Goal: Transaction & Acquisition: Purchase product/service

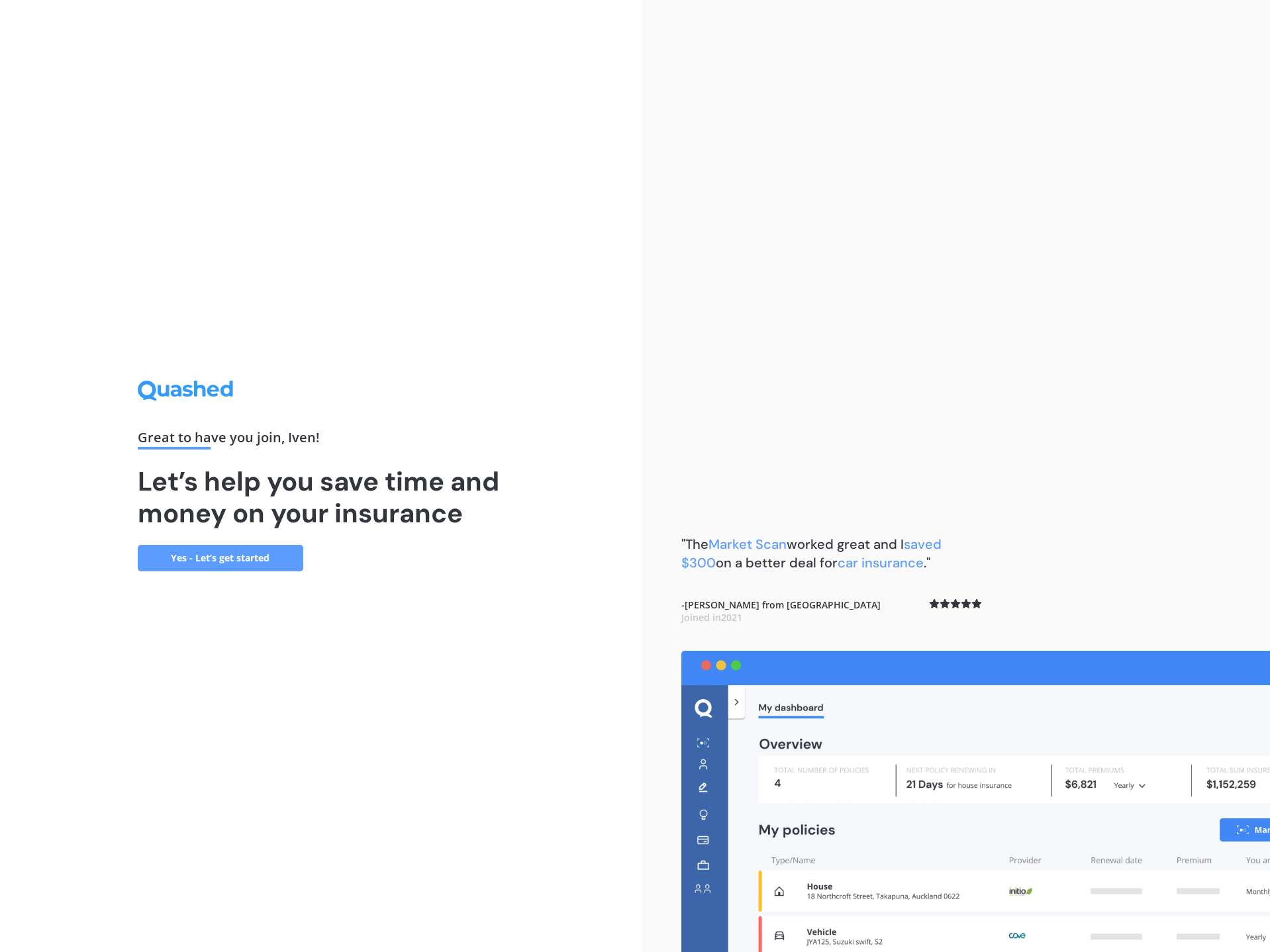
click at [278, 565] on link "Yes - Let’s get started" at bounding box center [220, 558] width 165 height 27
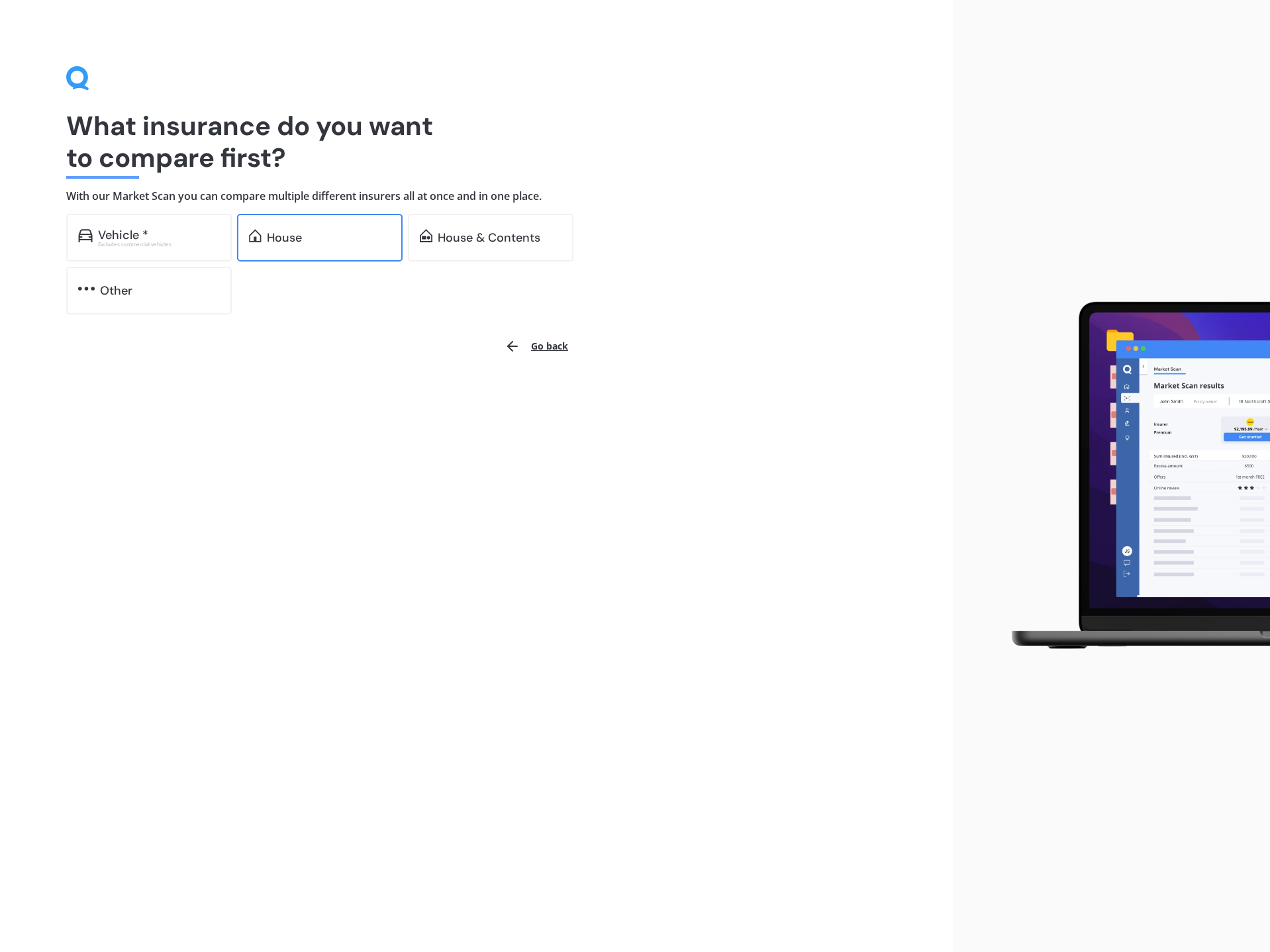
click at [352, 253] on div "House" at bounding box center [319, 237] width 165 height 48
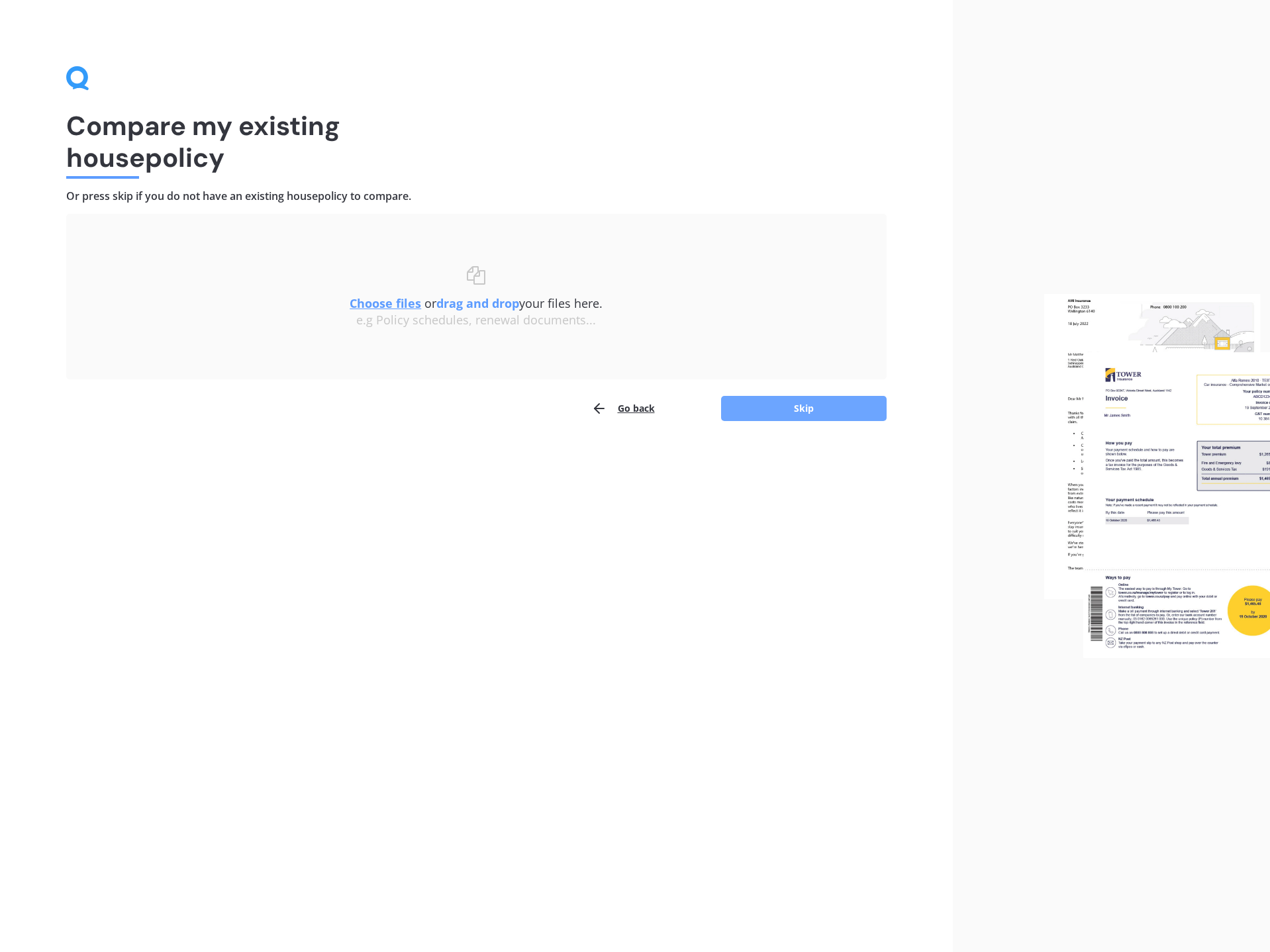
click at [767, 413] on button "Skip" at bounding box center [804, 408] width 165 height 25
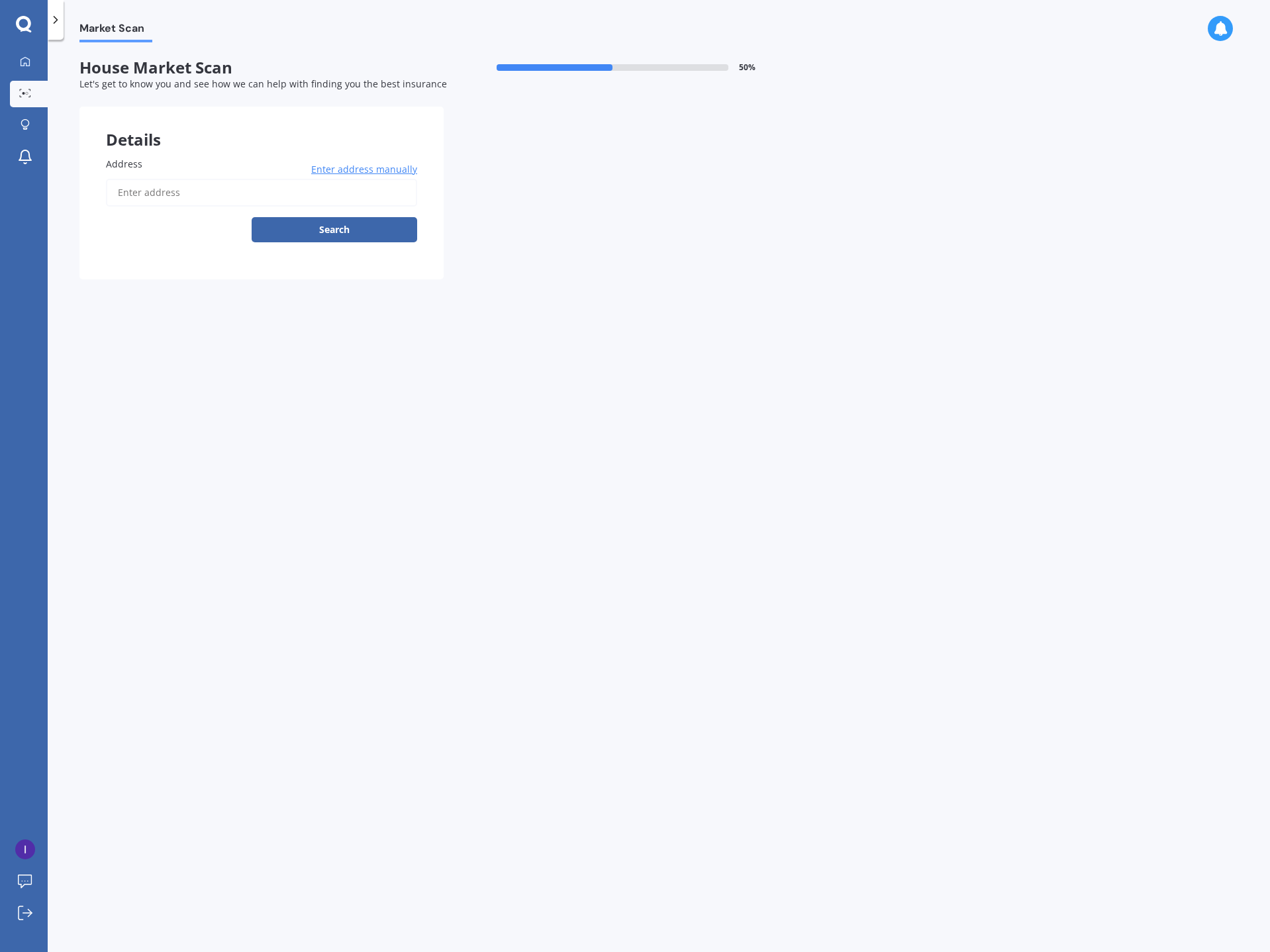
click at [320, 203] on input "Address" at bounding box center [262, 192] width 311 height 28
type input "22C Buscomb Avenue, Henderson, Auckland 0610新西兰"
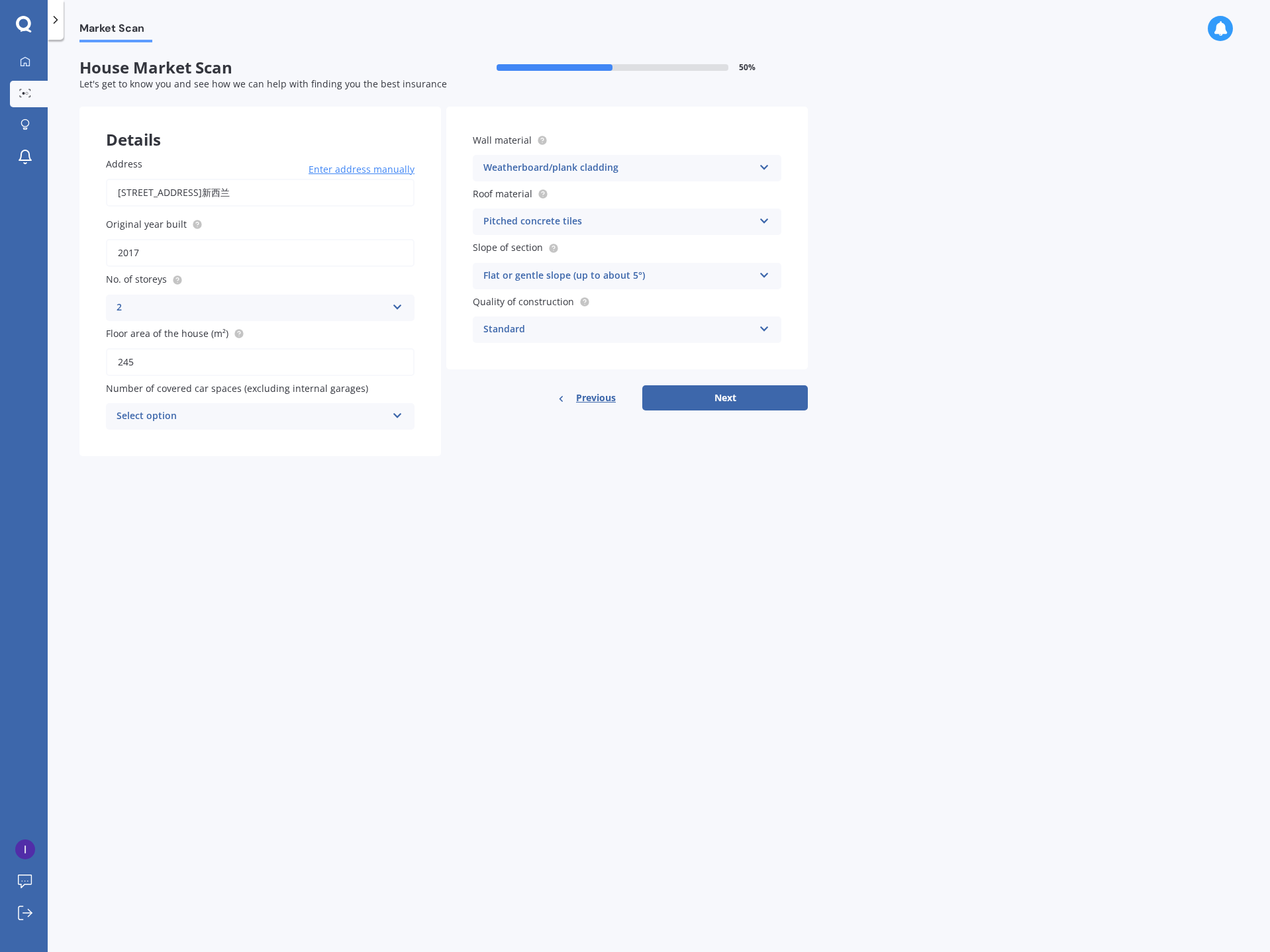
click at [687, 166] on div "Weatherboard/plank cladding" at bounding box center [618, 168] width 270 height 16
click at [911, 195] on div "Market Scan House Market Scan 50 % Let's get to know you and see how we can hel…" at bounding box center [659, 498] width 1222 height 912
click at [755, 393] on button "Next" at bounding box center [725, 398] width 165 height 25
click at [319, 422] on div "Select option" at bounding box center [254, 416] width 263 height 15
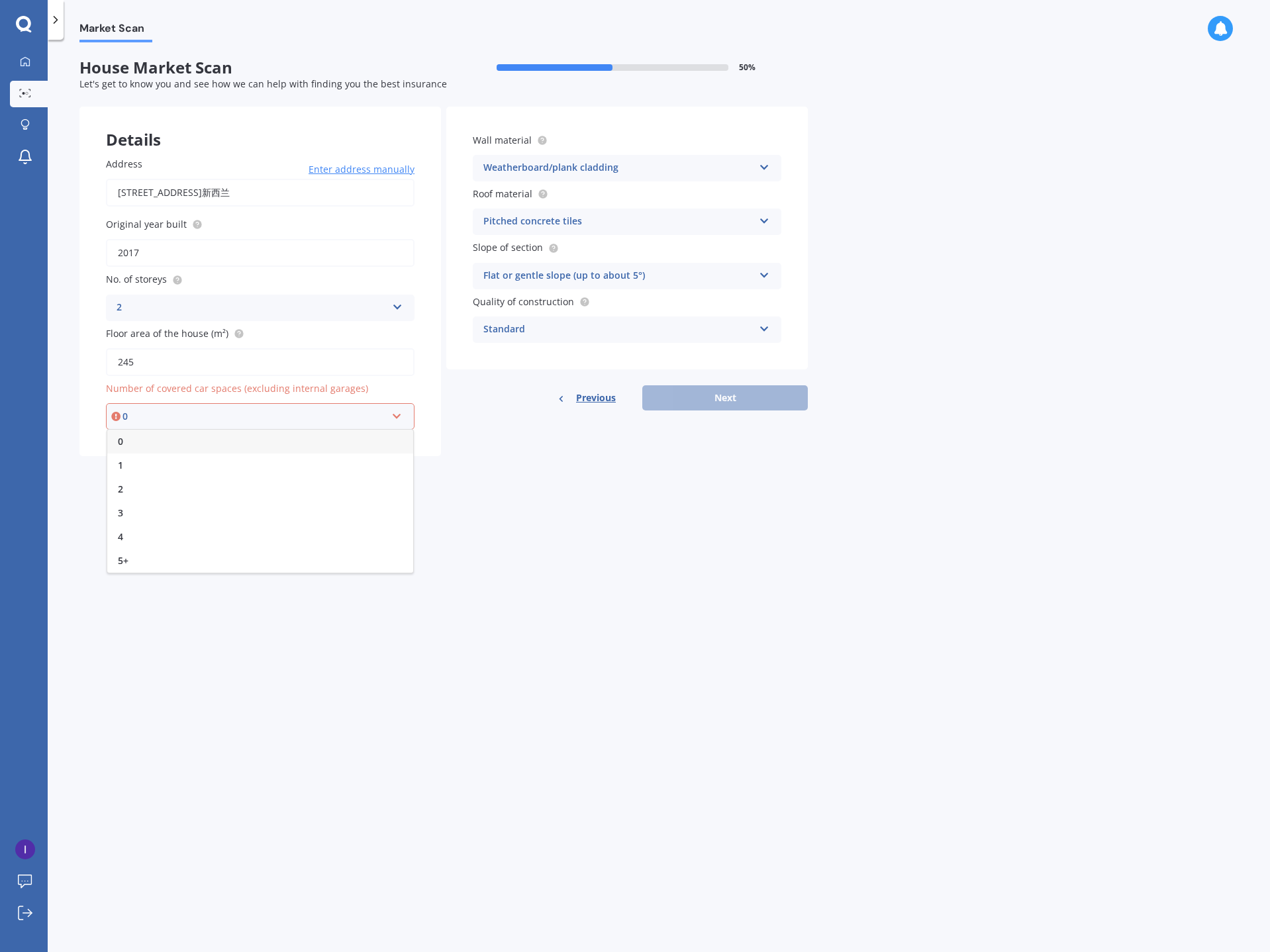
click at [234, 446] on div "0" at bounding box center [260, 441] width 306 height 24
click at [740, 400] on button "Next" at bounding box center [725, 398] width 165 height 25
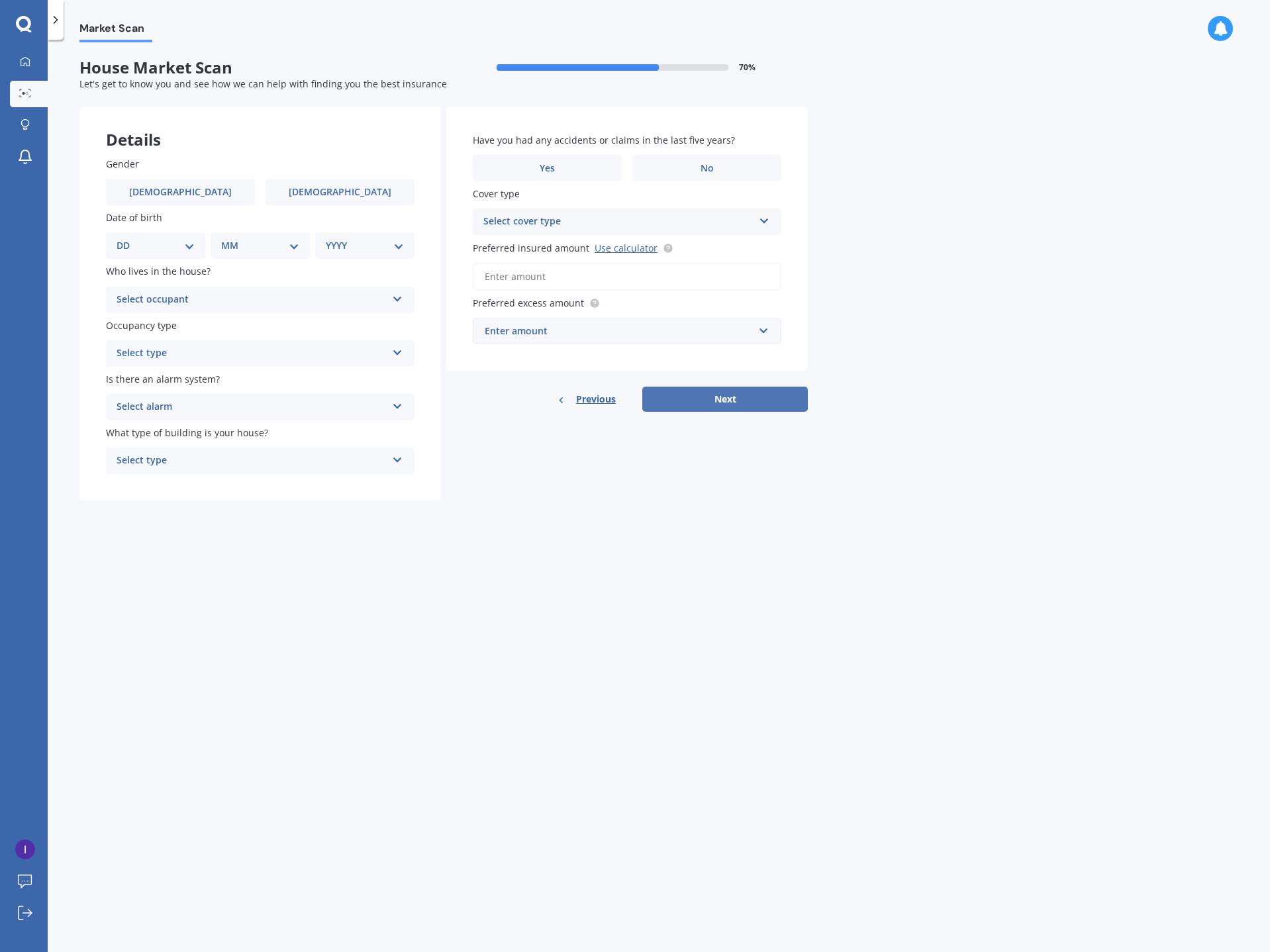
click at [745, 402] on button "Next" at bounding box center [725, 399] width 165 height 25
click at [745, 402] on div "Previous Next" at bounding box center [627, 399] width 362 height 25
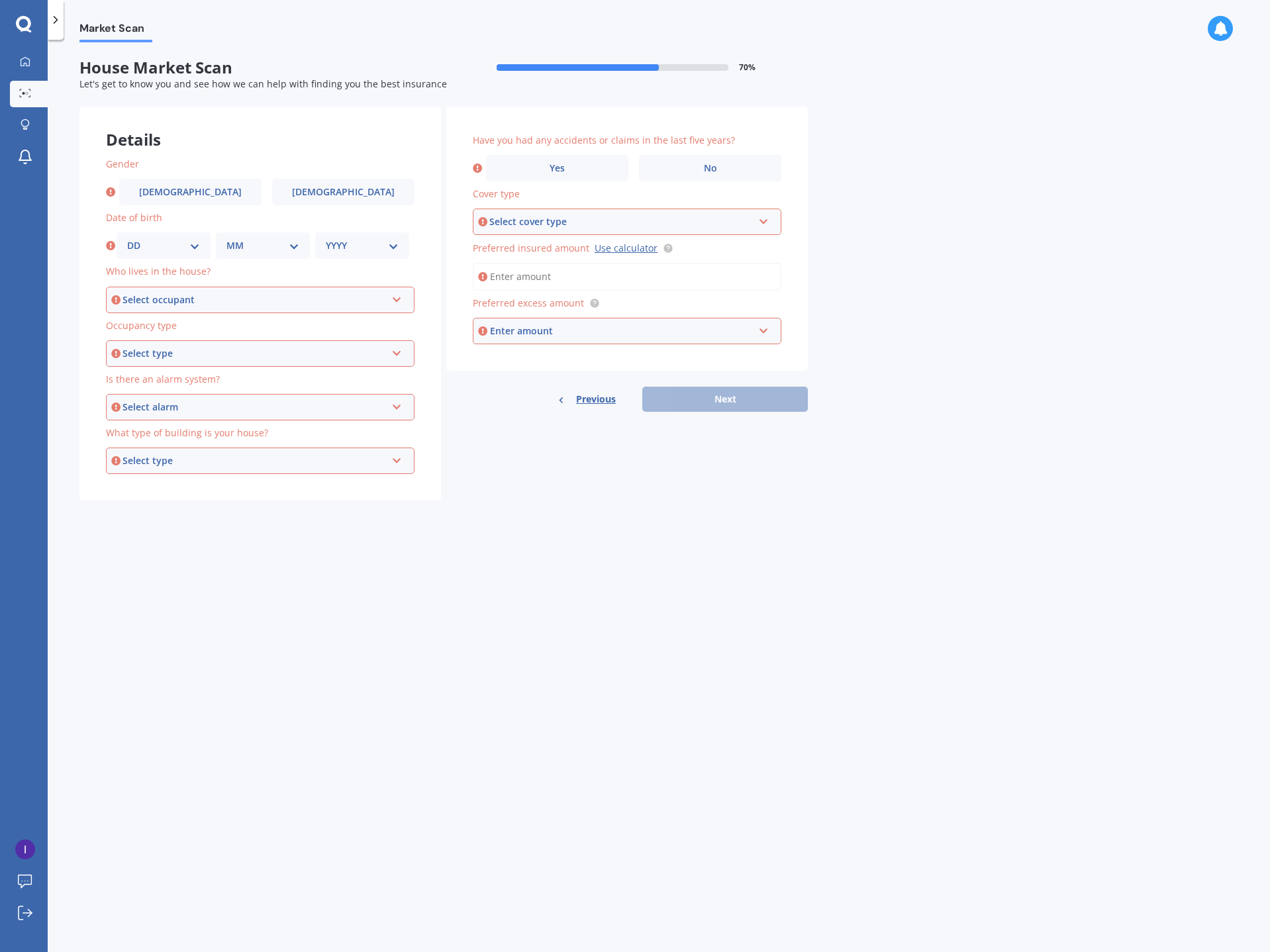
click at [583, 483] on div "Details Gender Male Female Date of birth DD 01 02 03 04 05 06 07 08 09 10 11 12…" at bounding box center [444, 304] width 728 height 395
click at [208, 188] on label "Male" at bounding box center [190, 192] width 142 height 27
click at [0, 0] on input "Male" at bounding box center [0, 0] width 0 height 0
click at [164, 247] on select "DD 01 02 03 04 05 06 07 08 09 10 11 12 13 14 15 16 17 18 19 20 21 22 23 24 25 2…" at bounding box center [164, 245] width 73 height 15
select select "17"
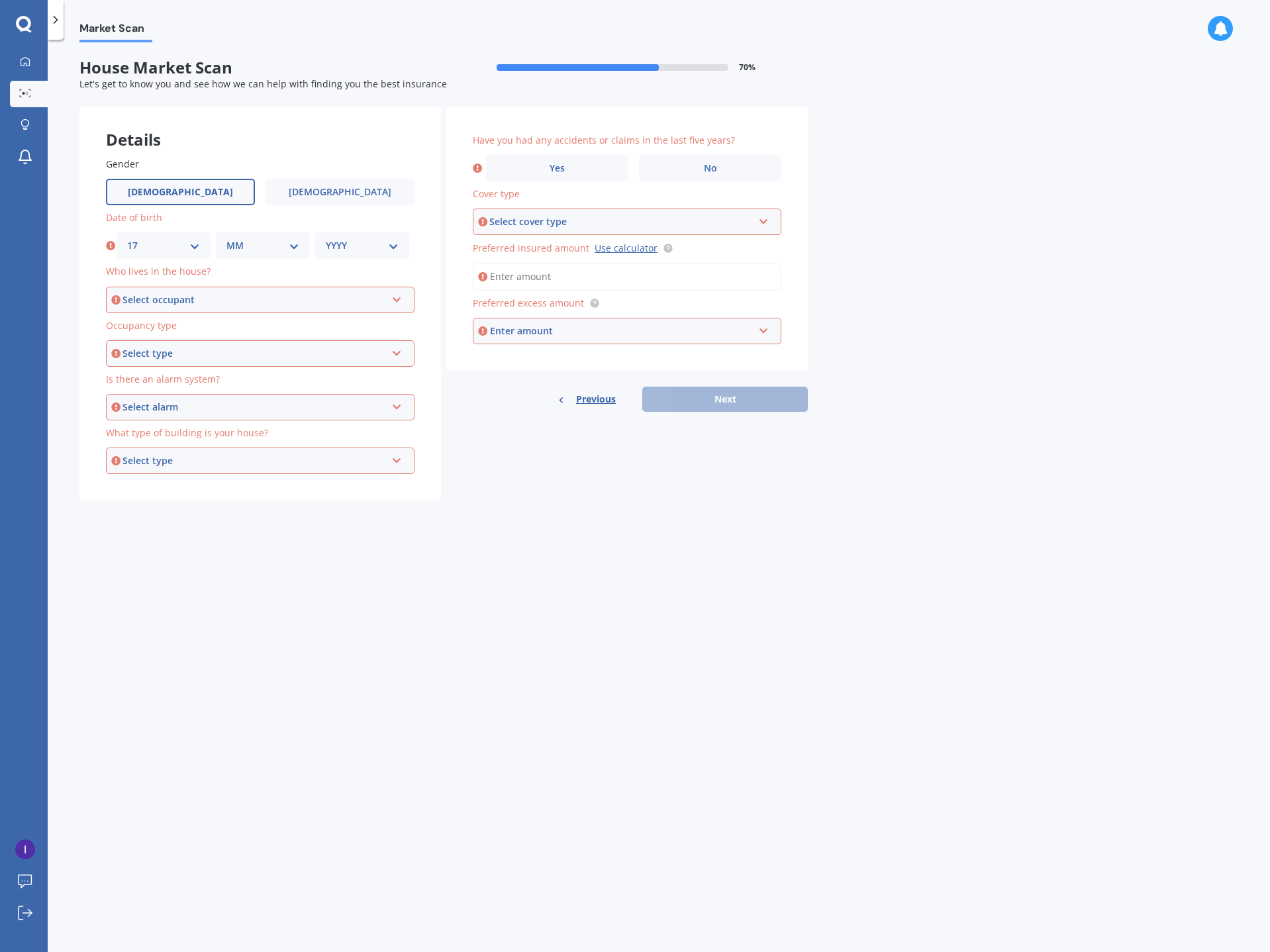
click at [127, 238] on select "DD 01 02 03 04 05 06 07 08 09 10 11 12 13 14 15 16 17 18 19 20 21 22 23 24 25 2…" at bounding box center [164, 245] width 73 height 15
click at [286, 244] on select "MM 01 02 03 04 05 06 07 08 09 10 11 12" at bounding box center [263, 245] width 73 height 15
select select "08"
click at [226, 238] on select "MM 01 02 03 04 05 06 07 08 09 10 11 12" at bounding box center [263, 245] width 73 height 15
click at [358, 234] on div "YYYY 2009 2008 2007 2006 2005 2004 2003 2002 2001 2000 1999 1998 1997 1996 1995…" at bounding box center [363, 245] width 94 height 27
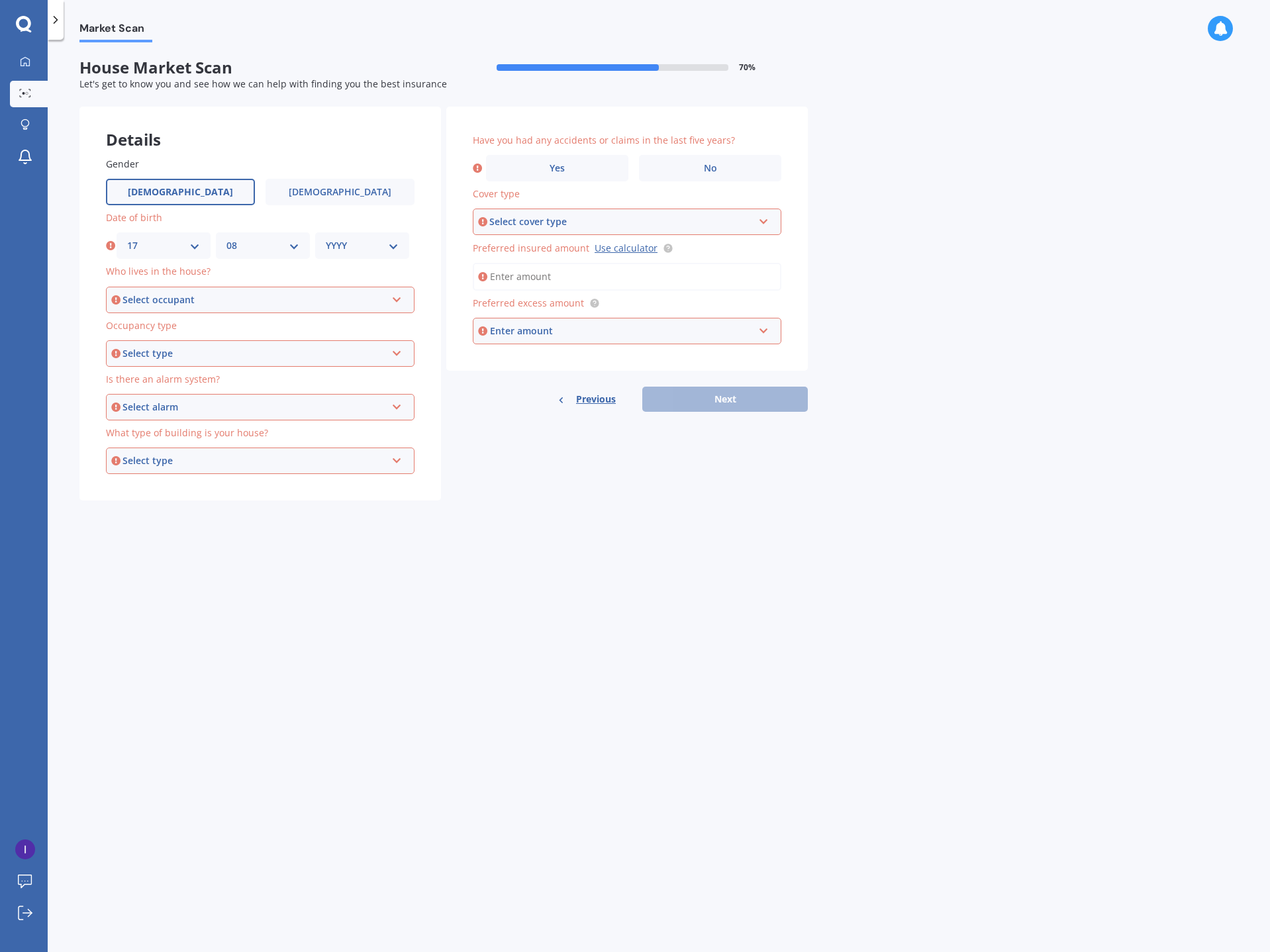
click at [355, 243] on select "YYYY 2009 2008 2007 2006 2005 2004 2003 2002 2001 2000 1999 1998 1997 1996 1995…" at bounding box center [362, 245] width 73 height 15
select select "1989"
click at [326, 238] on select "YYYY 2009 2008 2007 2006 2005 2004 2003 2002 2001 2000 1999 1998 1997 1996 1995…" at bounding box center [362, 245] width 73 height 15
click at [329, 302] on div "Select occupant" at bounding box center [254, 300] width 263 height 15
click at [249, 329] on div "Owner" at bounding box center [260, 325] width 306 height 24
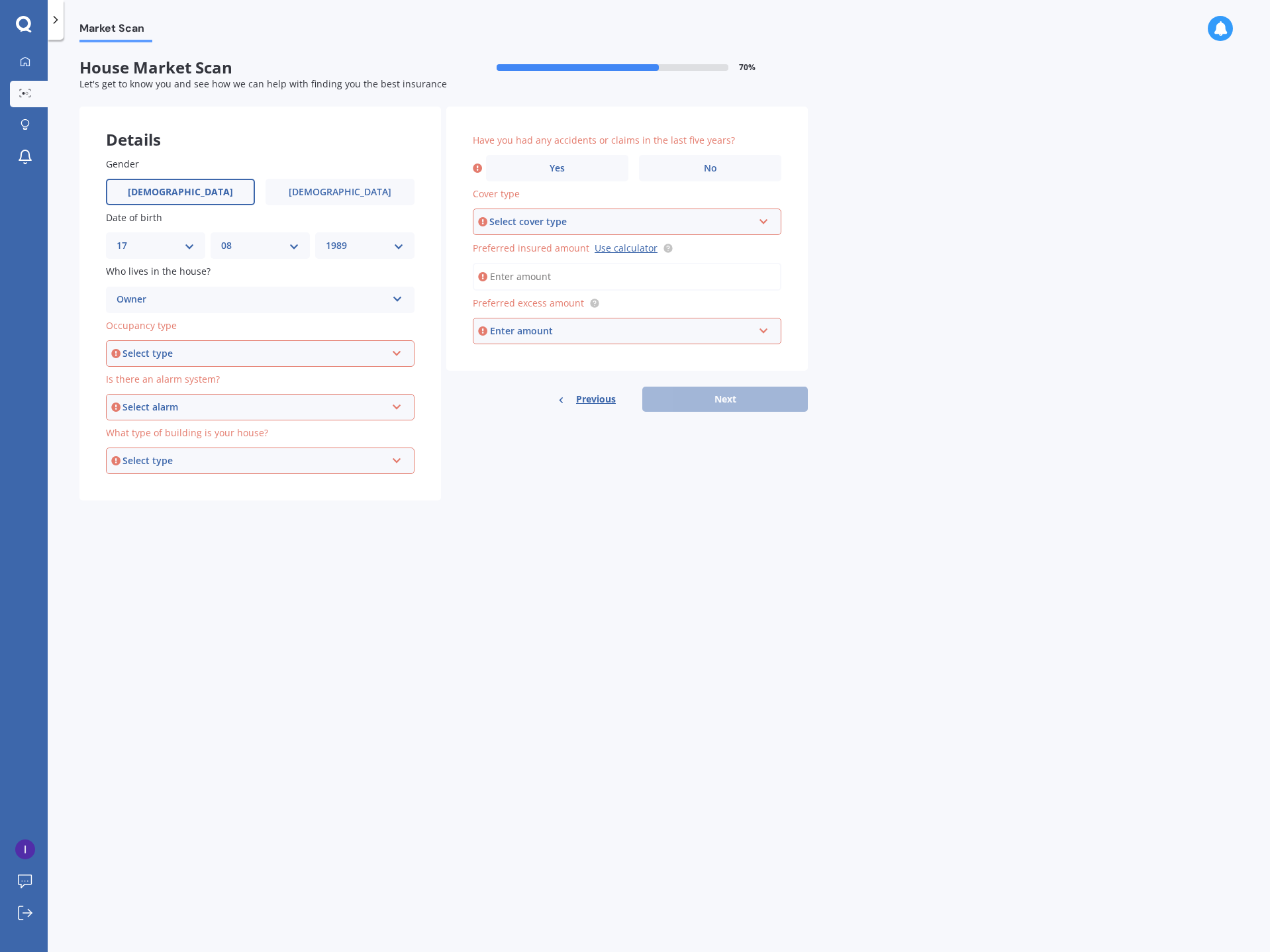
click at [271, 302] on div "Owner" at bounding box center [251, 300] width 270 height 16
click at [228, 351] on div "Owner + Boarder" at bounding box center [260, 349] width 307 height 24
click at [228, 350] on div "Select type" at bounding box center [254, 353] width 263 height 15
click at [185, 385] on div "Permanent" at bounding box center [260, 378] width 306 height 24
click at [197, 409] on div "Select alarm" at bounding box center [254, 406] width 263 height 15
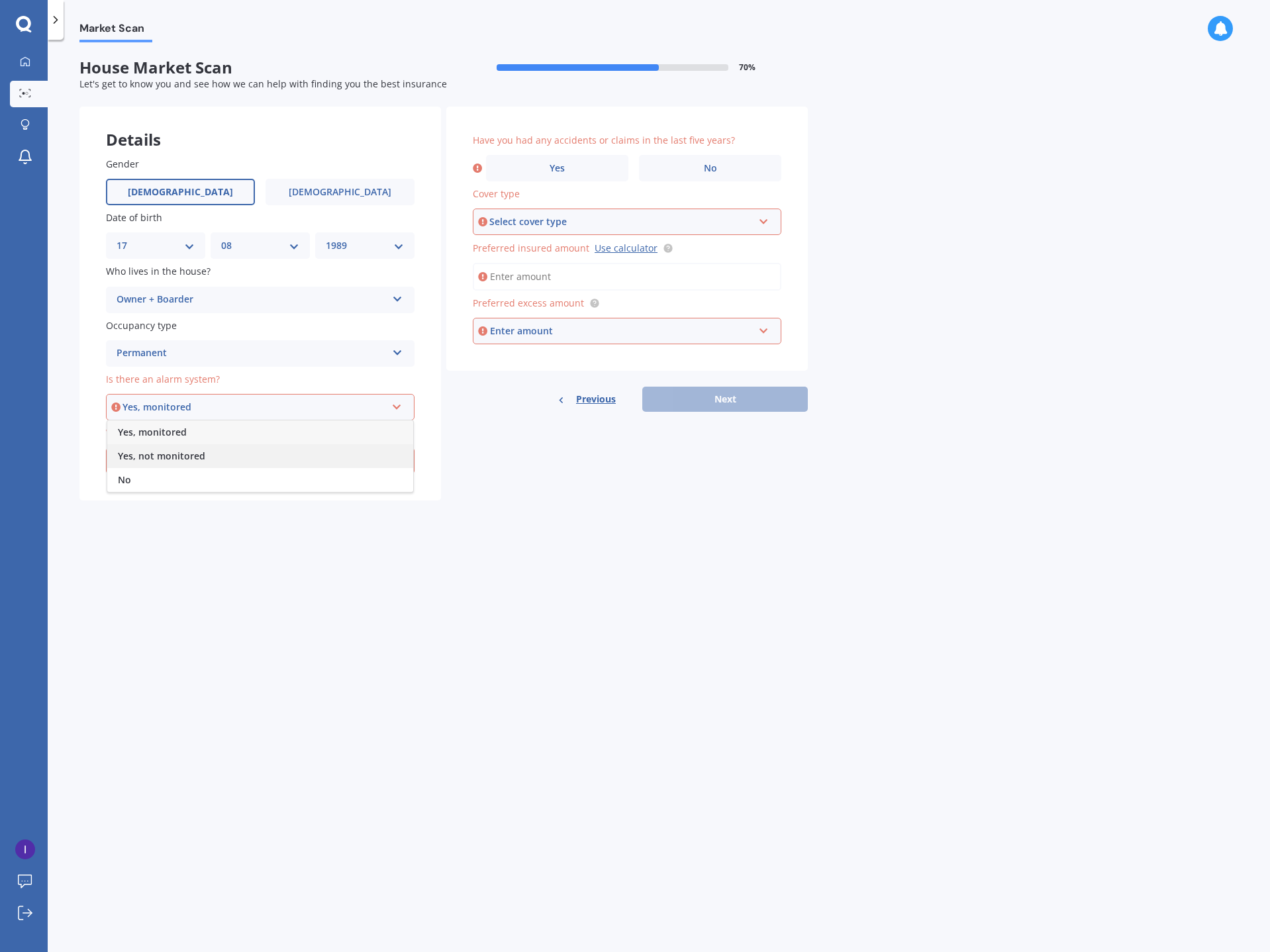
click at [200, 459] on span "Yes, not monitored" at bounding box center [161, 456] width 87 height 13
click at [200, 459] on div "Select type" at bounding box center [254, 461] width 263 height 15
click at [199, 483] on div "Freestanding" at bounding box center [260, 486] width 306 height 24
click at [709, 173] on span "No" at bounding box center [710, 168] width 13 height 11
click at [0, 0] on input "No" at bounding box center [0, 0] width 0 height 0
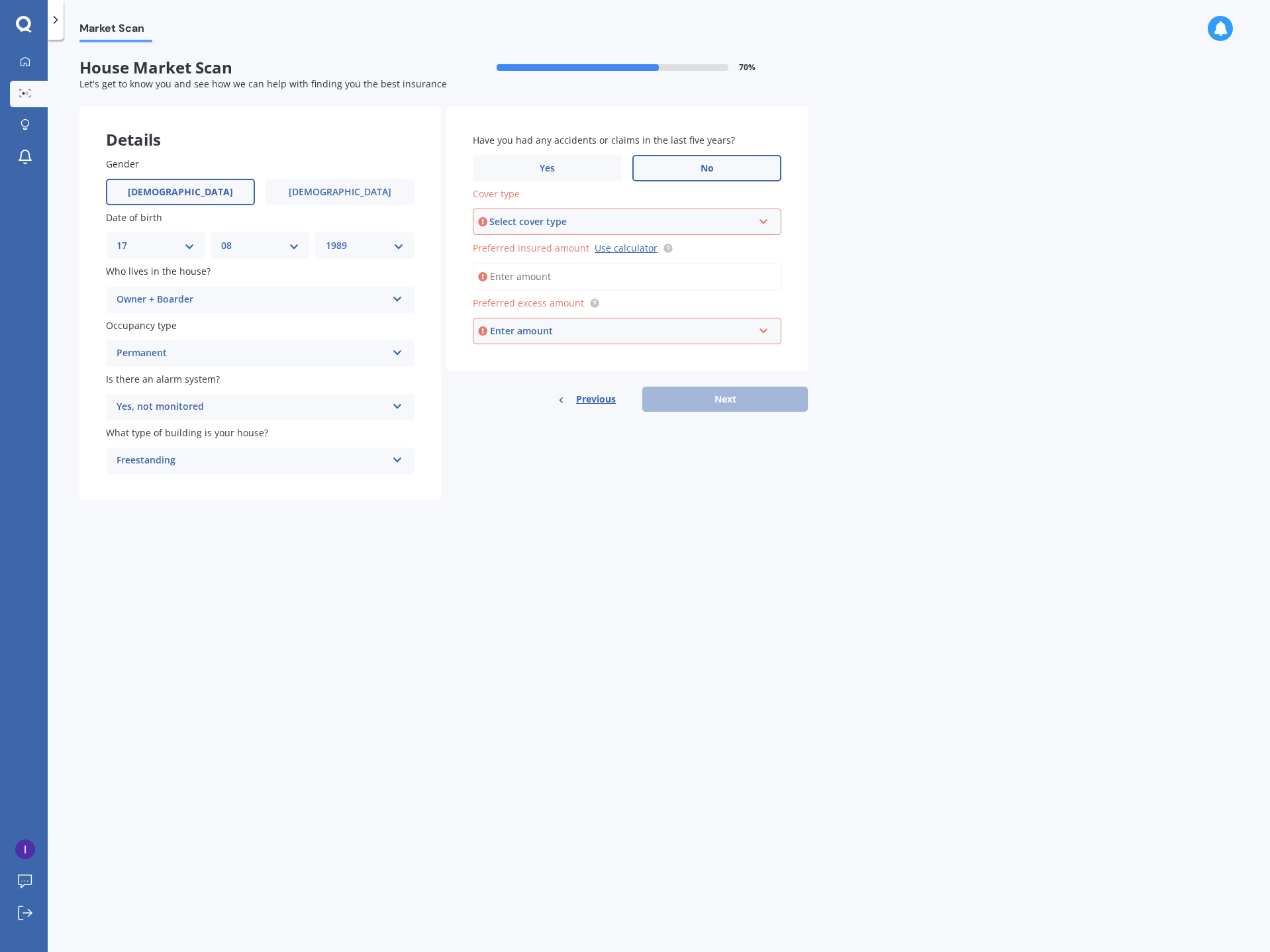
click at [634, 224] on div "Select cover type" at bounding box center [620, 222] width 263 height 15
click at [537, 253] on div "High" at bounding box center [627, 247] width 306 height 24
click at [545, 278] on input "Preferred insured amount Use calculator" at bounding box center [627, 276] width 308 height 28
click at [634, 247] on link "Use calculator" at bounding box center [626, 248] width 63 height 13
click at [561, 274] on input "Preferred insured amount Use calculator" at bounding box center [627, 276] width 308 height 28
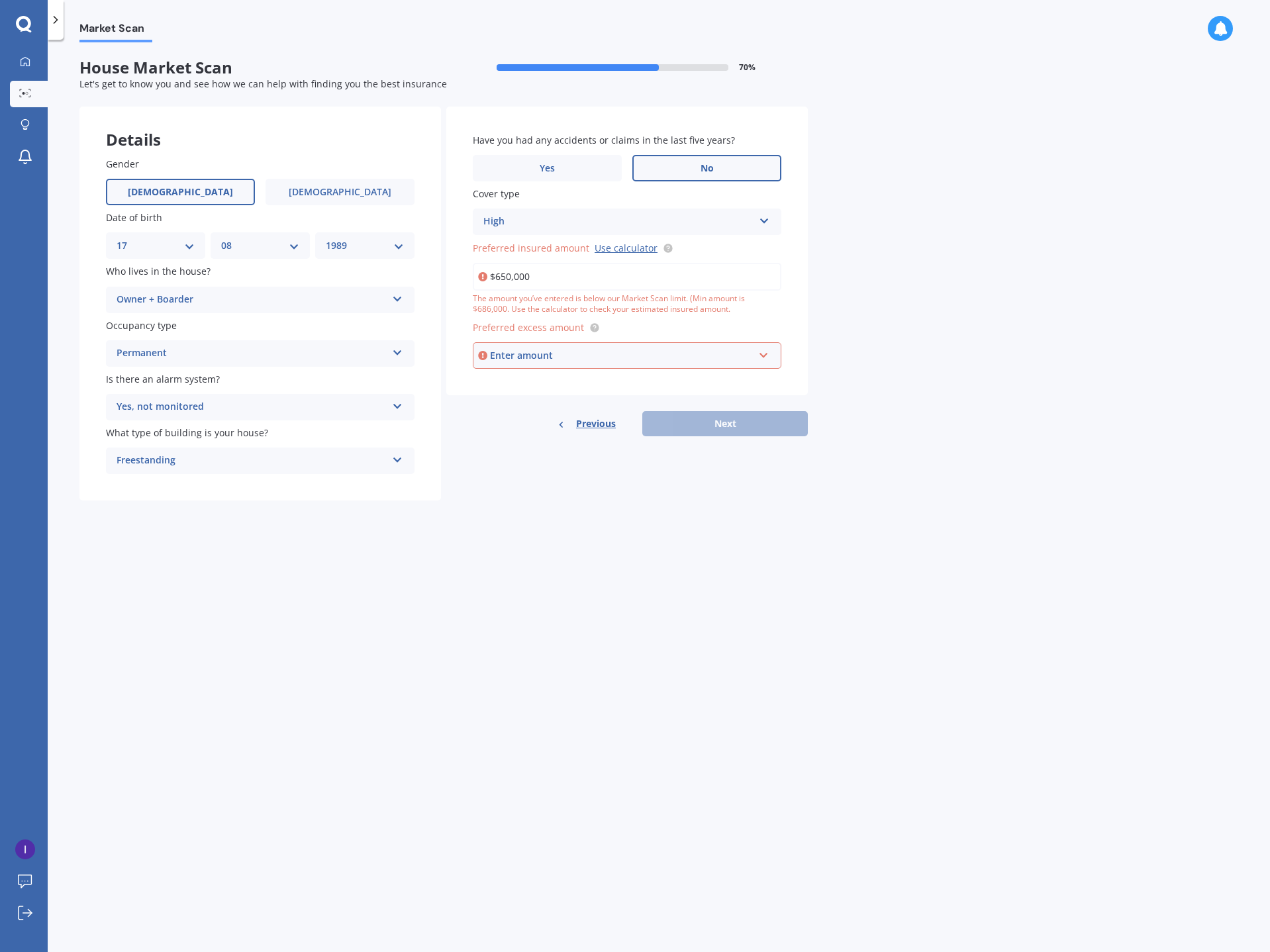
click at [1073, 248] on div "Market Scan House Market Scan 70 % Let's get to know you and see how we can hel…" at bounding box center [659, 498] width 1222 height 912
drag, startPoint x: 500, startPoint y: 279, endPoint x: 597, endPoint y: 270, distance: 97.4
click at [597, 270] on input "$650,000" at bounding box center [627, 276] width 308 height 28
type input "$686,000"
click at [601, 358] on div "Enter amount" at bounding box center [621, 355] width 263 height 15
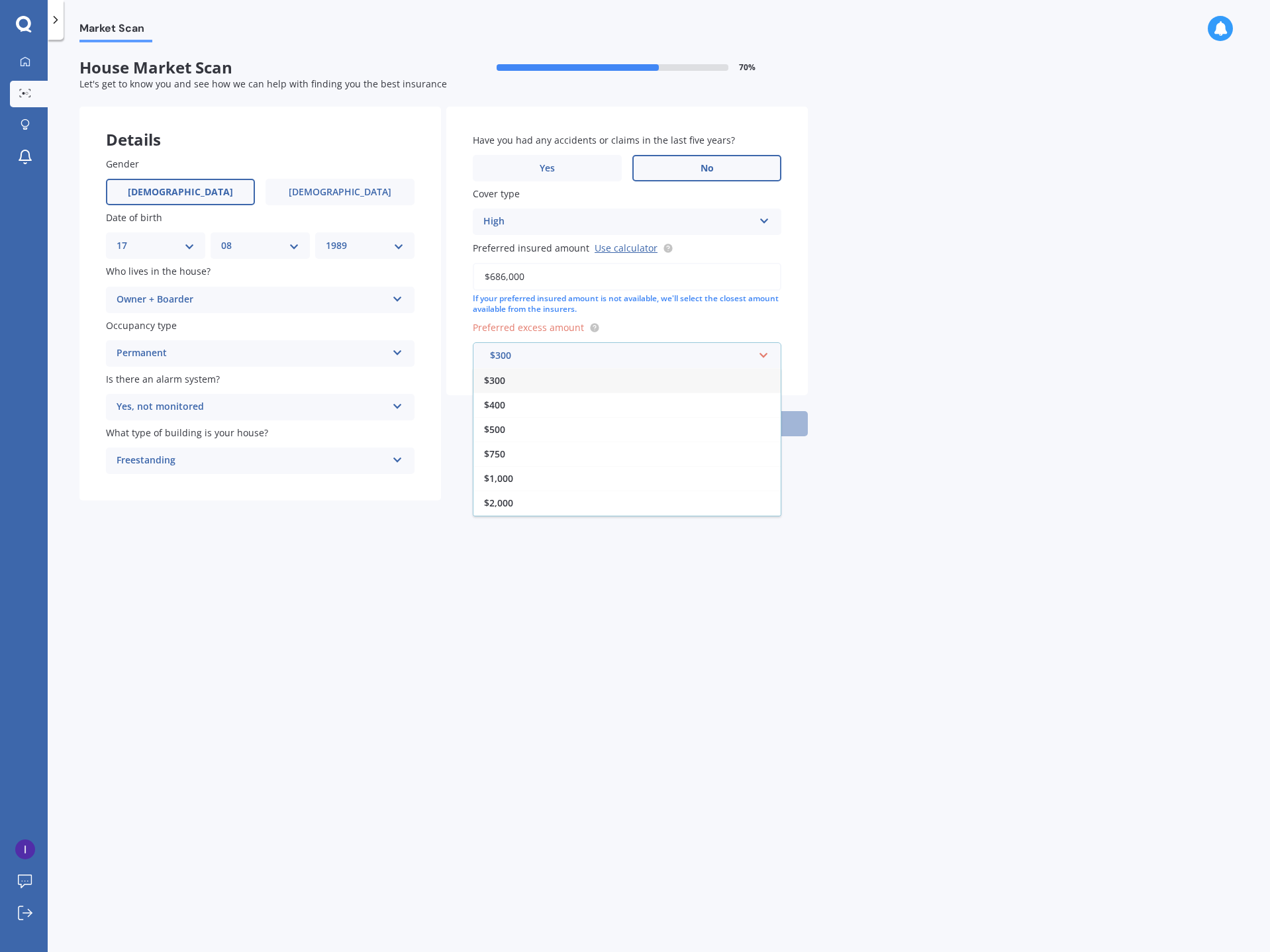
click at [550, 382] on div "$300" at bounding box center [627, 380] width 307 height 24
click at [687, 431] on button "Next" at bounding box center [725, 424] width 165 height 25
select select "17"
select select "08"
select select "1989"
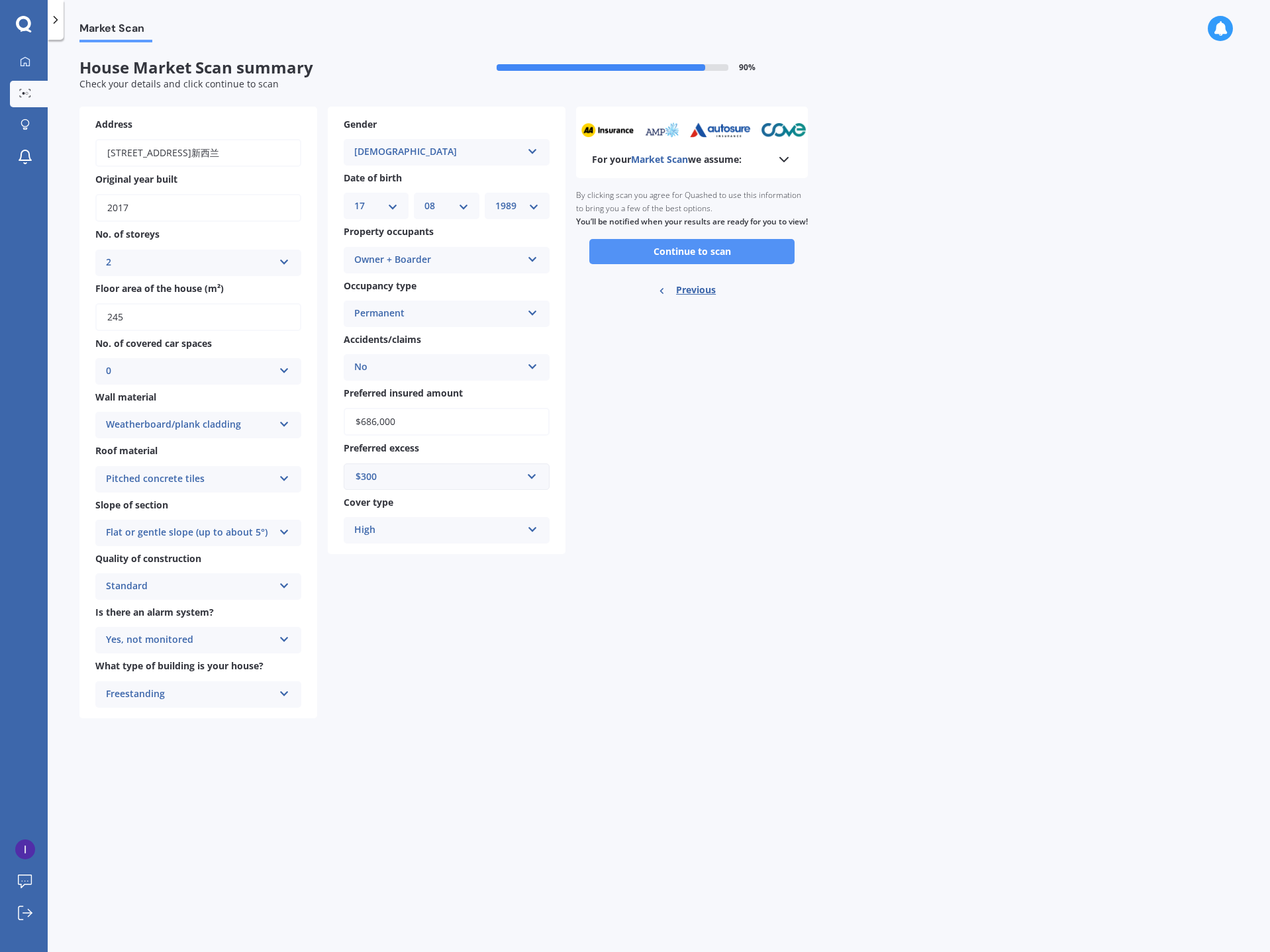
click at [682, 264] on button "Continue to scan" at bounding box center [691, 252] width 205 height 25
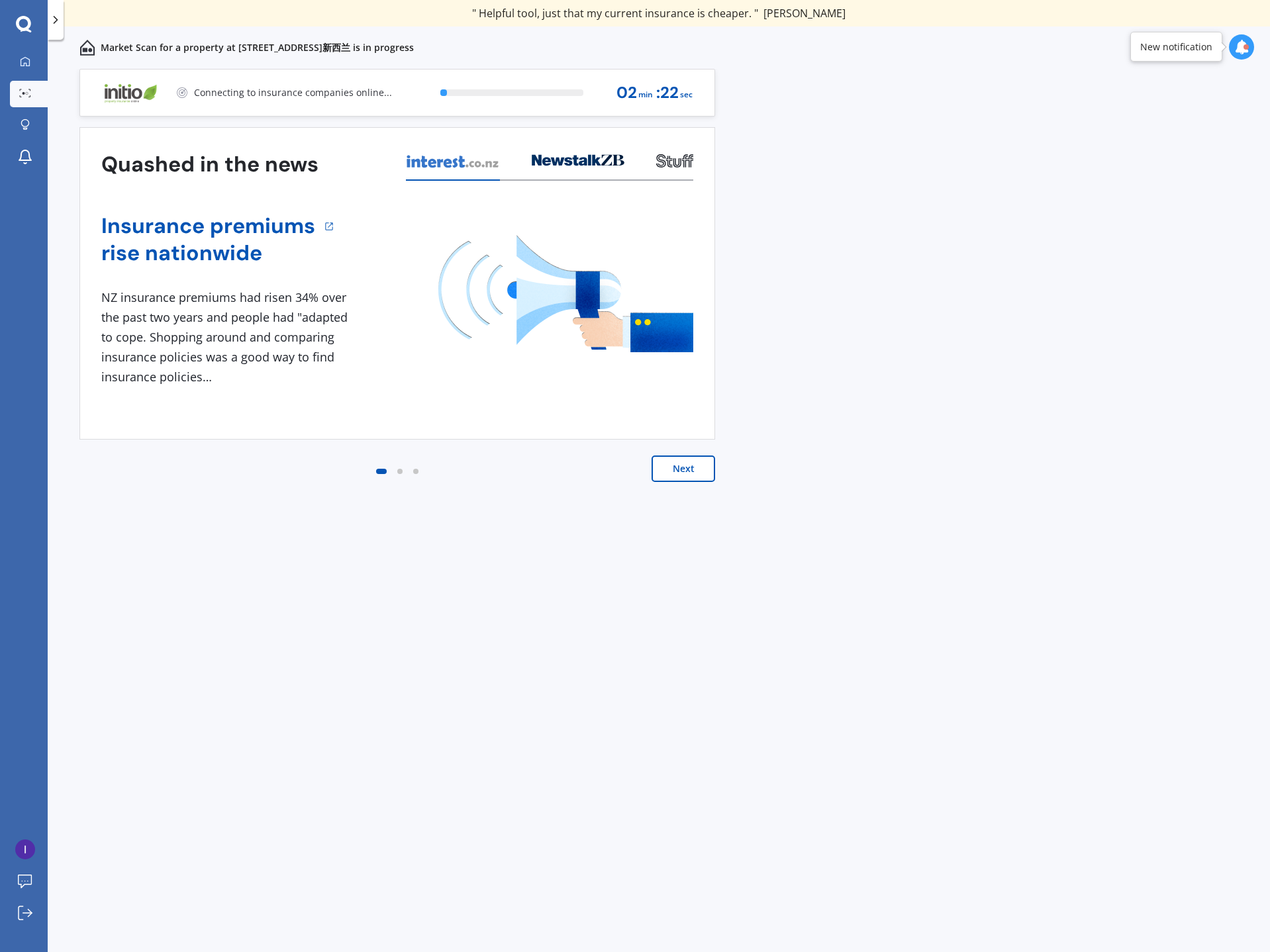
click at [680, 472] on button "Next" at bounding box center [683, 469] width 64 height 27
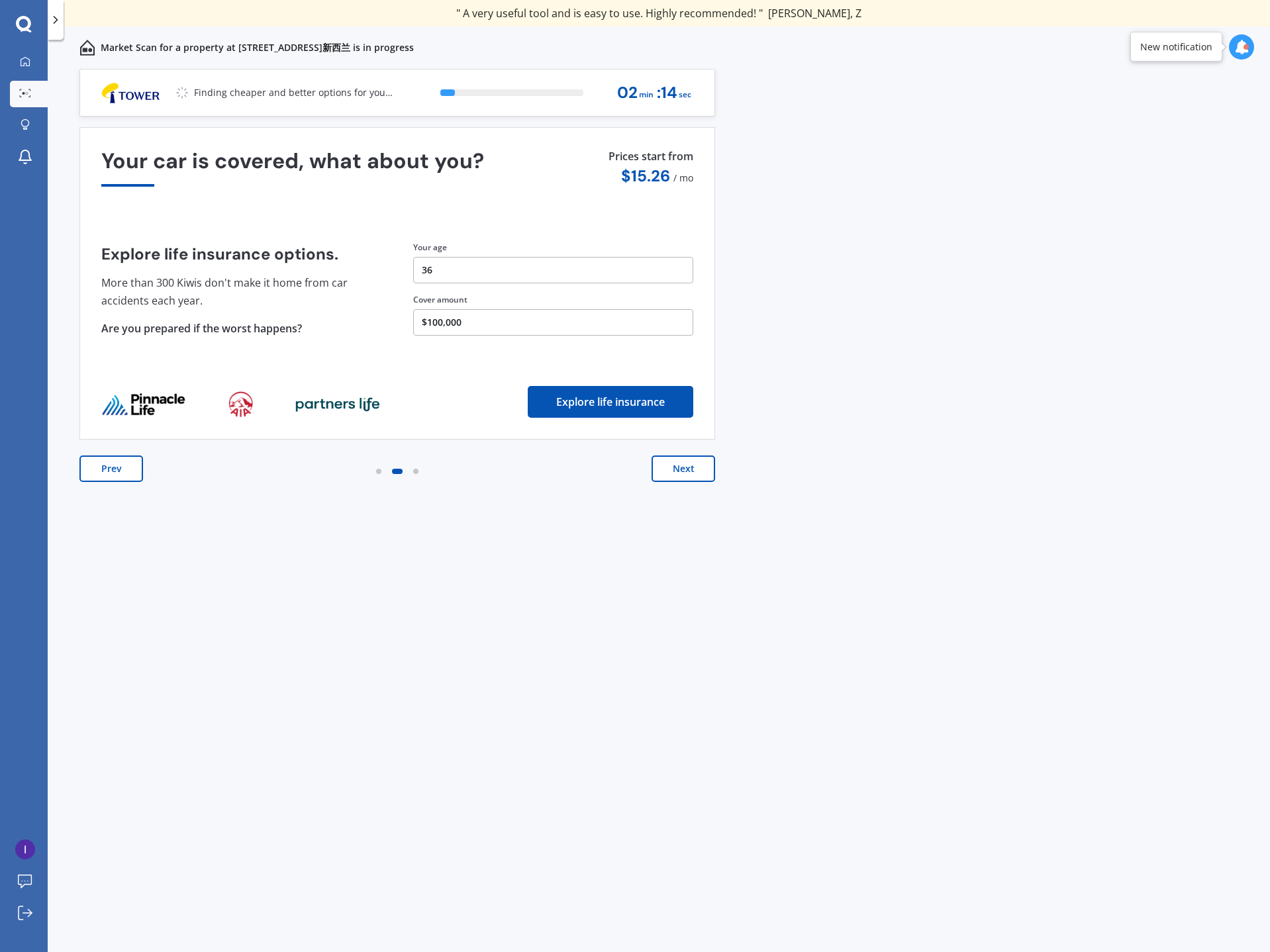
click at [680, 473] on button "Next" at bounding box center [683, 469] width 64 height 27
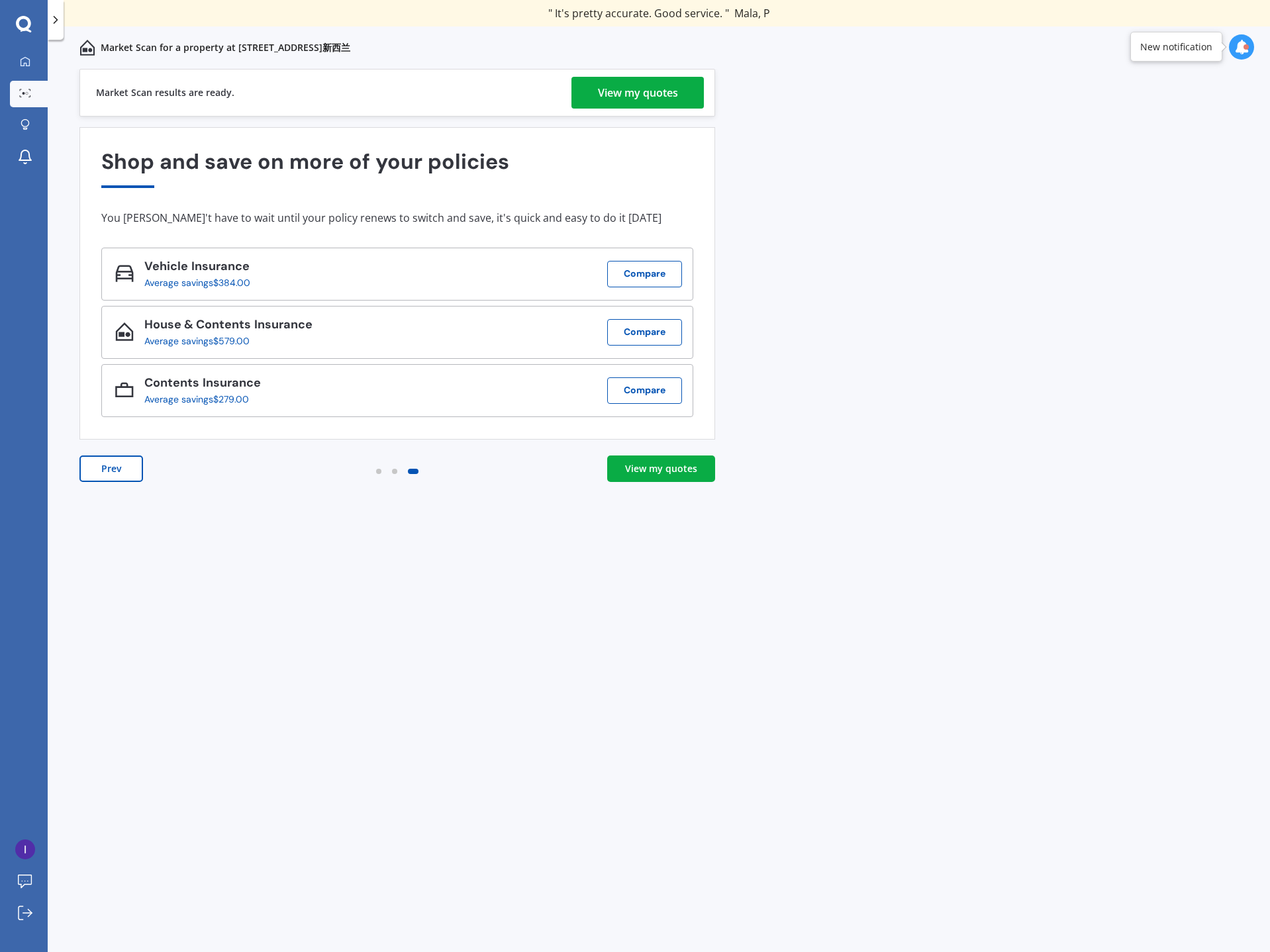
click at [621, 98] on div "View my quotes" at bounding box center [638, 93] width 80 height 31
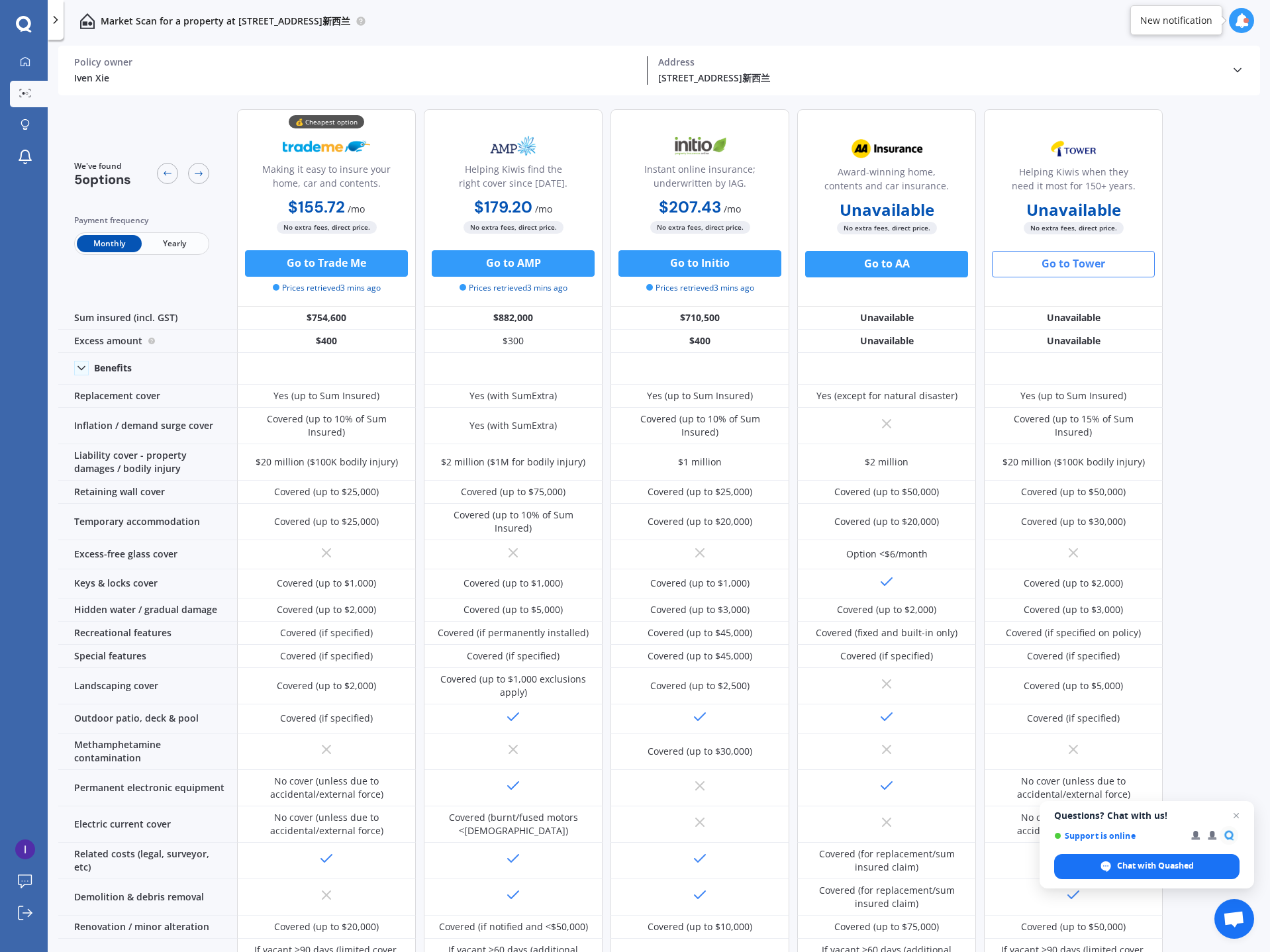
click at [1095, 274] on button "Go to Tower" at bounding box center [1073, 264] width 163 height 27
